Goal: Find specific page/section: Find specific page/section

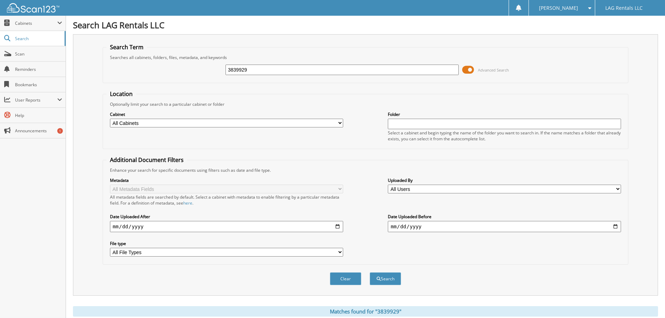
click at [262, 67] on input "3839929" at bounding box center [341, 70] width 233 height 10
drag, startPoint x: 260, startPoint y: 72, endPoint x: 213, endPoint y: 77, distance: 47.1
click at [213, 77] on div "3839929 Advanced Search" at bounding box center [365, 69] width 518 height 19
type input "34255830"
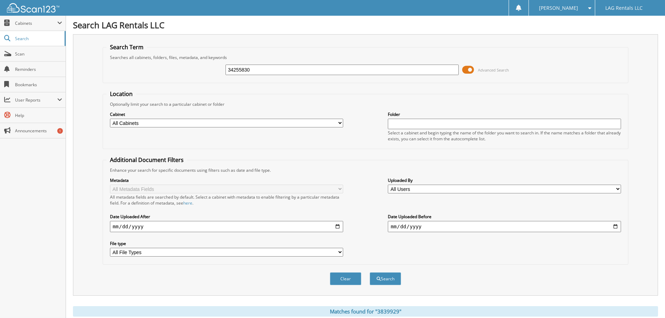
click at [369, 272] on button "Search" at bounding box center [384, 278] width 31 height 13
click at [260, 69] on input "34255830" at bounding box center [341, 70] width 233 height 10
type input "3425583"
click at [369, 272] on button "Search" at bounding box center [384, 278] width 31 height 13
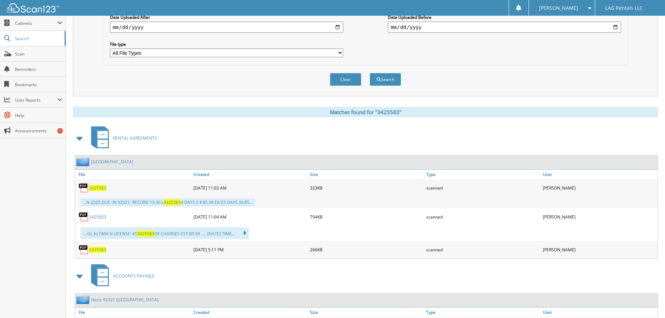
scroll to position [209, 0]
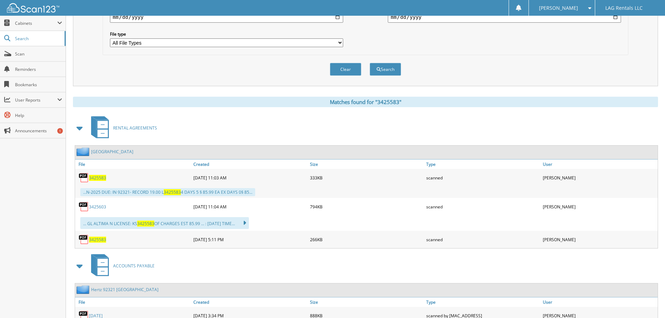
click at [102, 178] on span "3425583" at bounding box center [97, 178] width 17 height 6
